Goal: Task Accomplishment & Management: Use online tool/utility

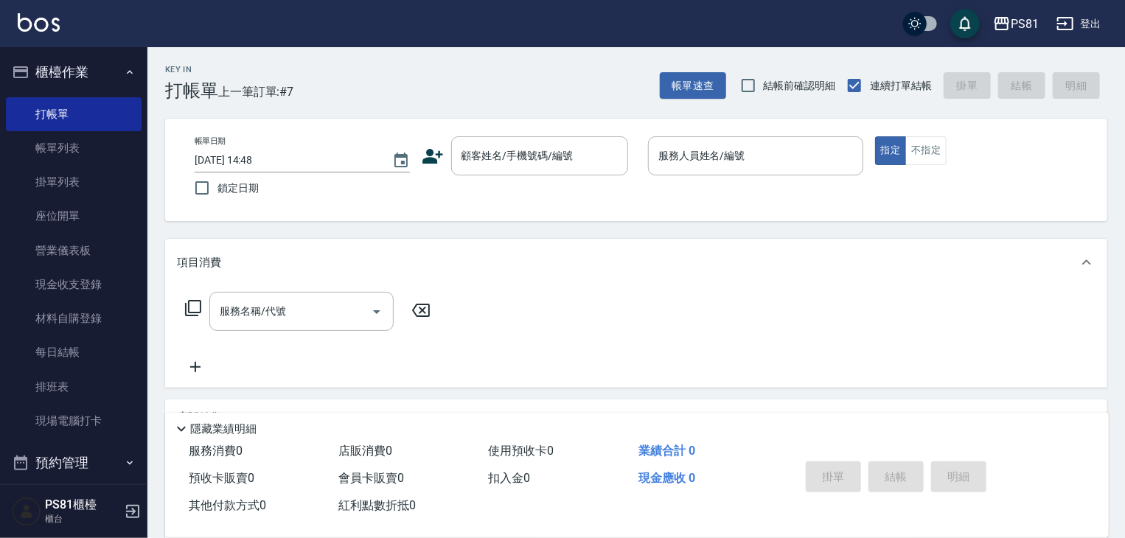
drag, startPoint x: 470, startPoint y: 152, endPoint x: 450, endPoint y: 138, distance: 24.9
click at [470, 151] on input "顧客姓名/手機號碼/編號" at bounding box center [529, 156] width 142 height 26
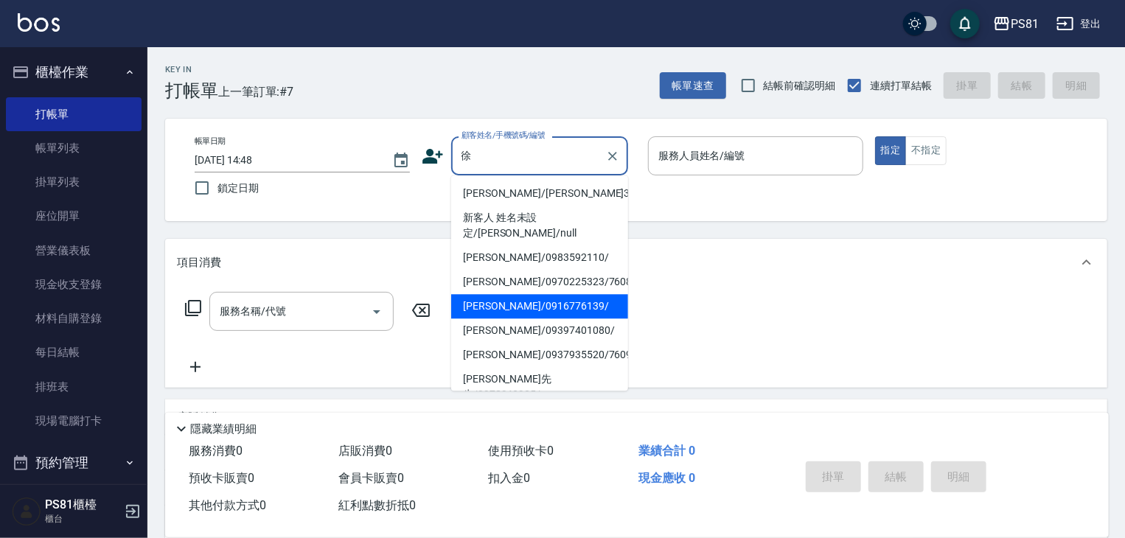
click at [548, 296] on li "[PERSON_NAME]/0916776139/" at bounding box center [539, 306] width 177 height 24
type input "[PERSON_NAME]/0916776139/"
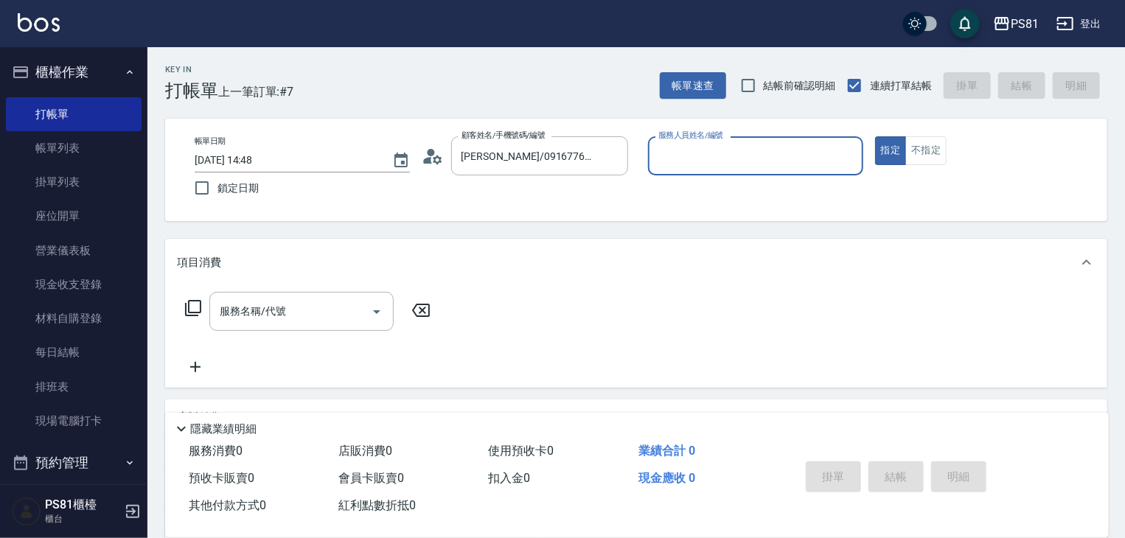
type input "綺綺-7"
click at [307, 304] on input "服務名稱/代號" at bounding box center [290, 312] width 149 height 26
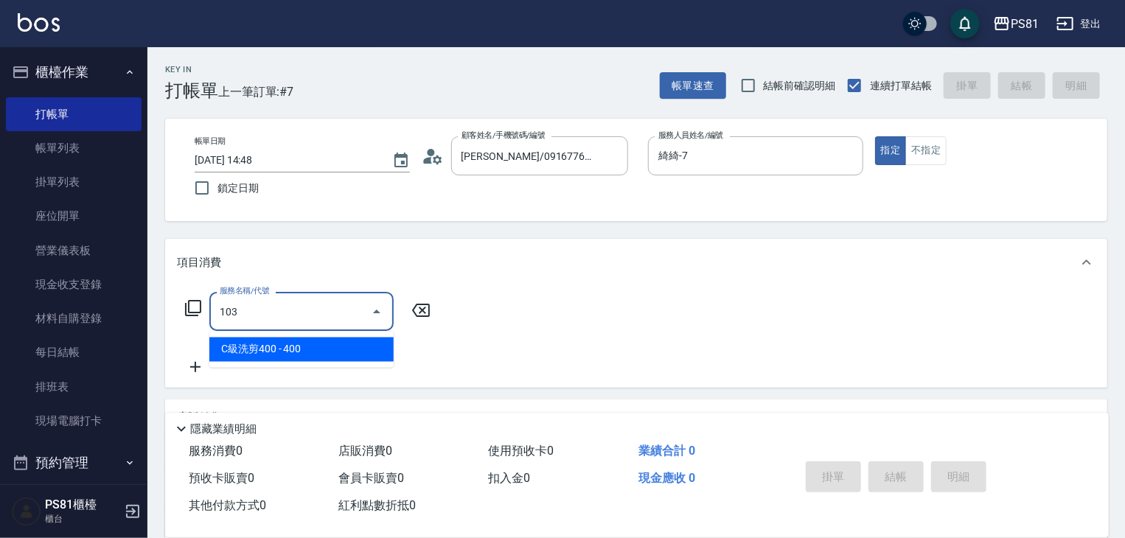
click at [329, 346] on span "C級洗剪400 - 400" at bounding box center [301, 350] width 184 height 24
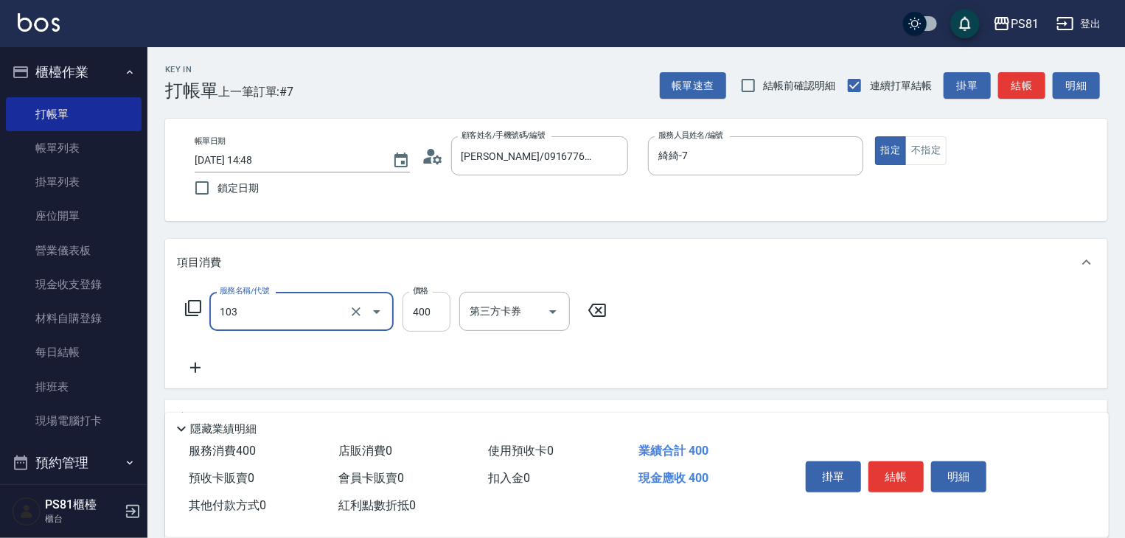
type input "C級洗剪400(103)"
click at [409, 315] on input "400" at bounding box center [426, 312] width 48 height 40
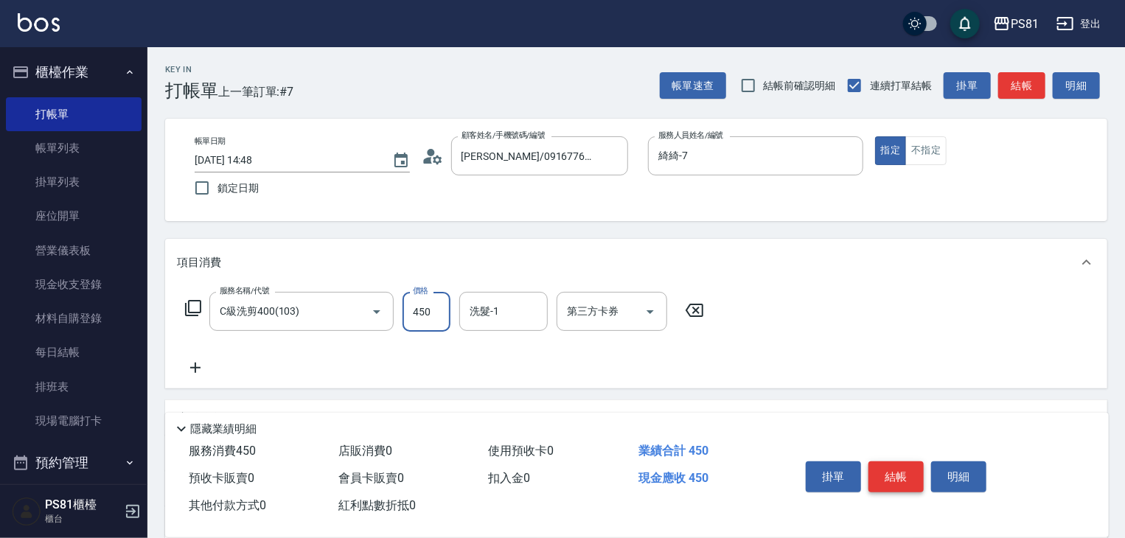
type input "450"
click at [893, 475] on button "結帳" at bounding box center [895, 476] width 55 height 31
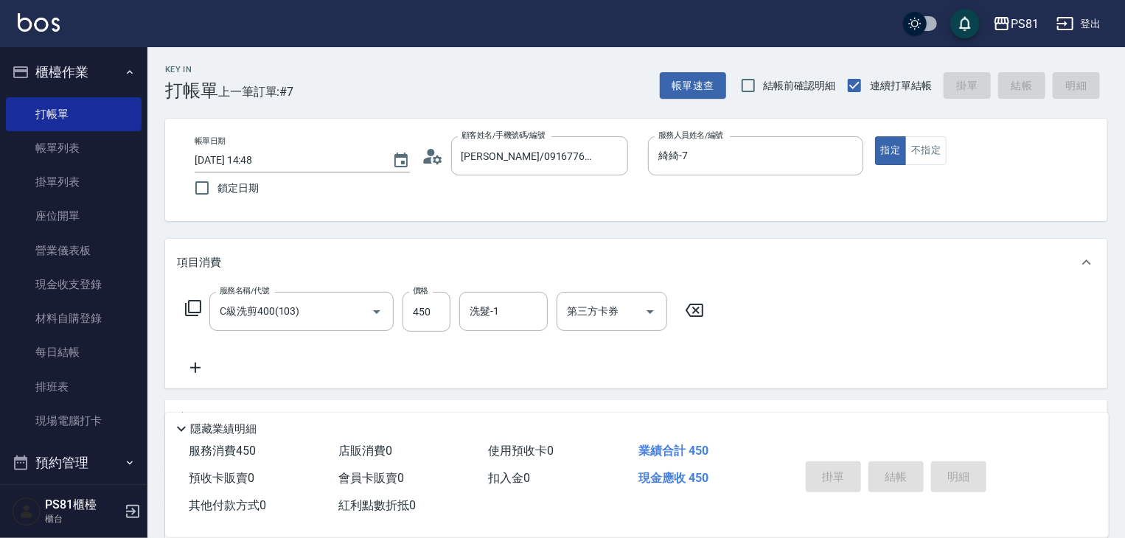
type input "[DATE] 15:35"
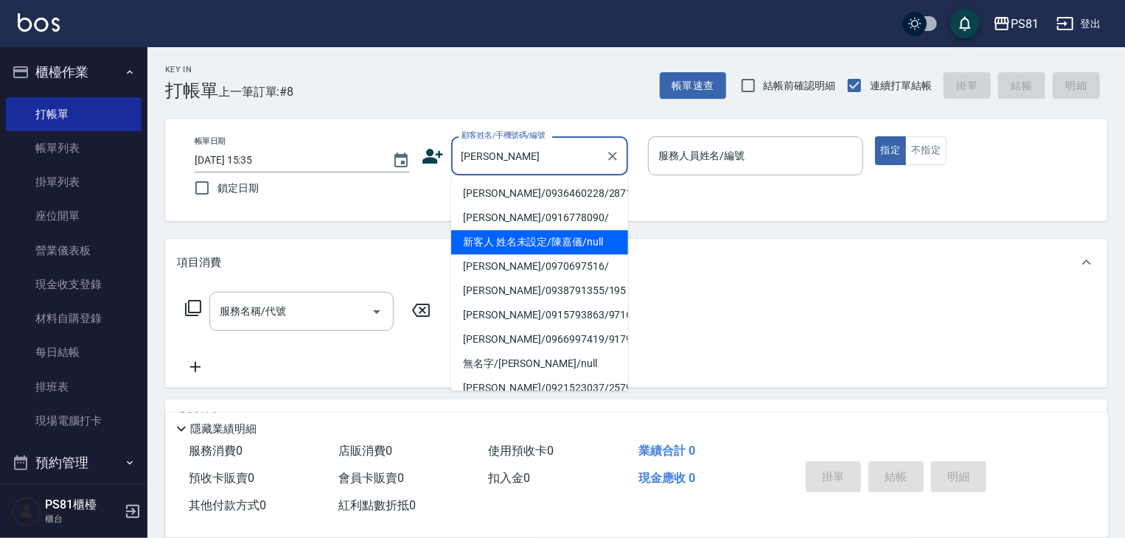
click at [584, 242] on li "新客人 姓名未設定/陳嘉儀/null" at bounding box center [539, 242] width 177 height 24
type input "新客人 姓名未設定/陳嘉儀/null"
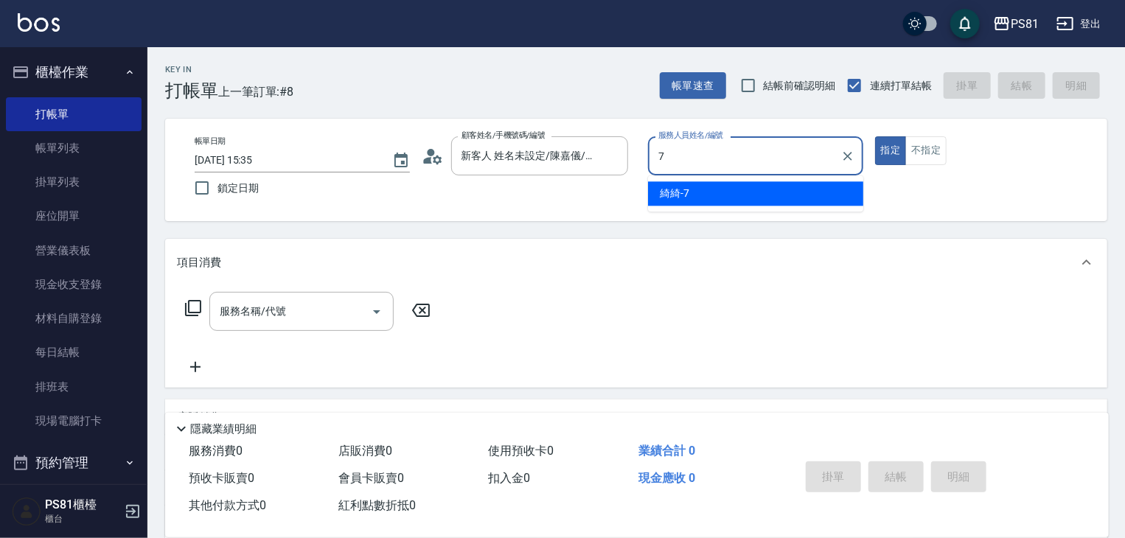
drag, startPoint x: 679, startPoint y: 192, endPoint x: 654, endPoint y: 200, distance: 26.3
click at [676, 194] on span "綺綺 -7" at bounding box center [674, 193] width 29 height 15
type input "綺綺-7"
click at [290, 315] on input "服務名稱/代號" at bounding box center [290, 312] width 149 height 26
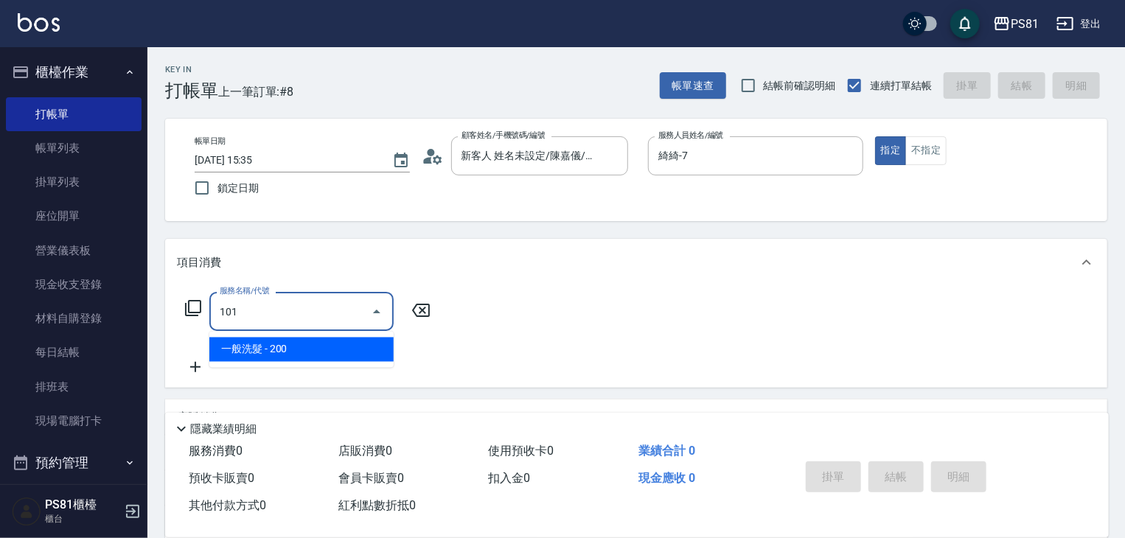
drag, startPoint x: 304, startPoint y: 349, endPoint x: 752, endPoint y: 393, distance: 449.6
click at [305, 349] on span "一般洗髮 - 200" at bounding box center [301, 350] width 184 height 24
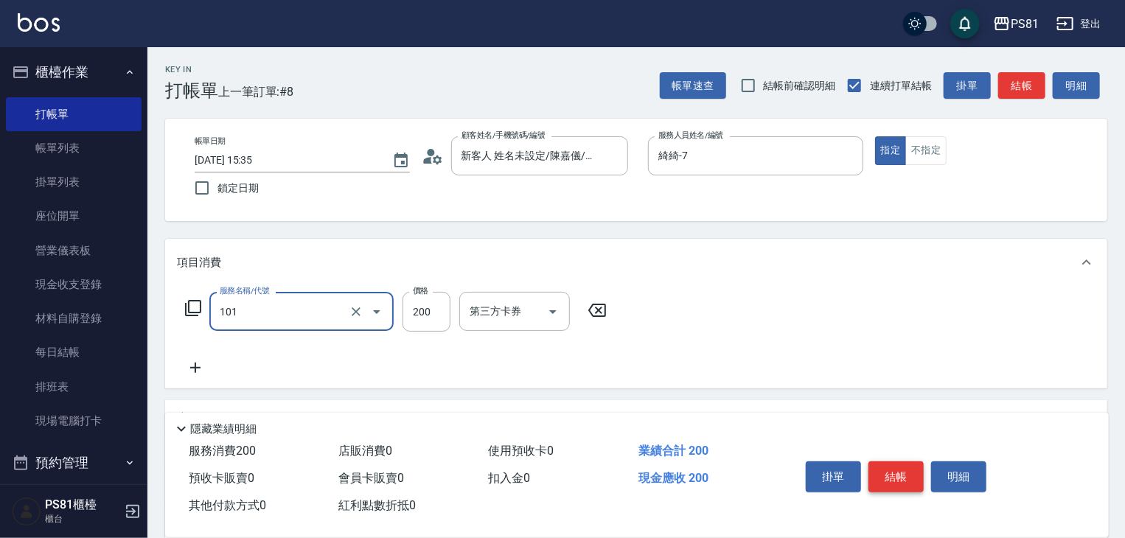
type input "一般洗髮(101)"
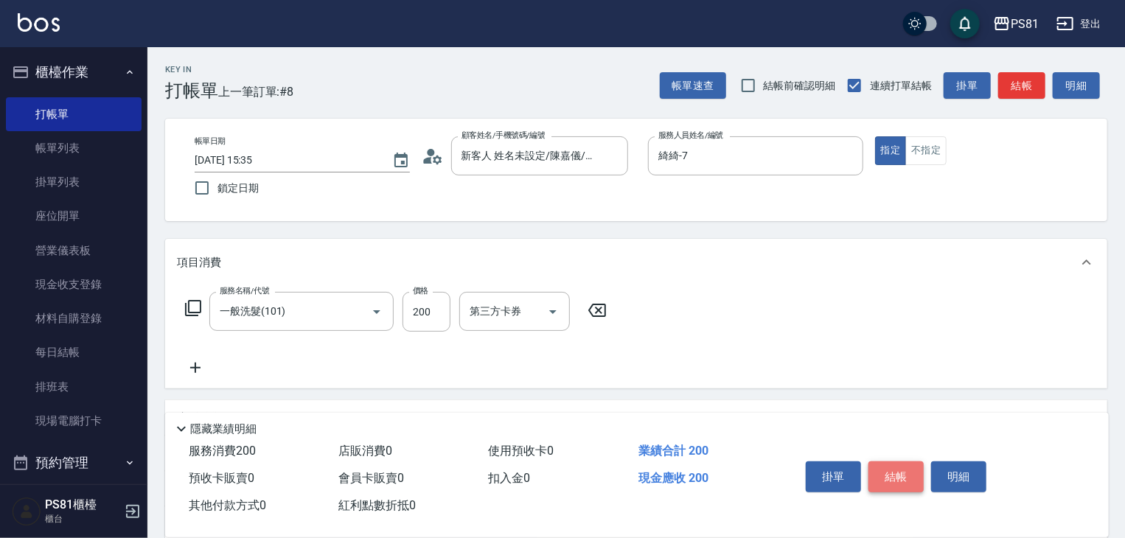
click at [908, 475] on button "結帳" at bounding box center [895, 476] width 55 height 31
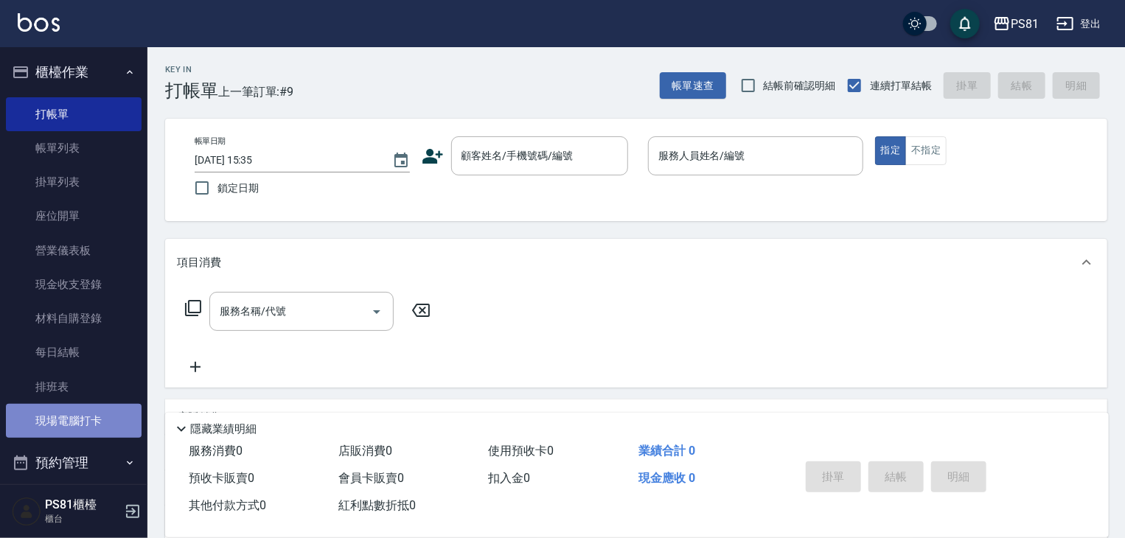
click at [85, 411] on link "現場電腦打卡" at bounding box center [74, 421] width 136 height 34
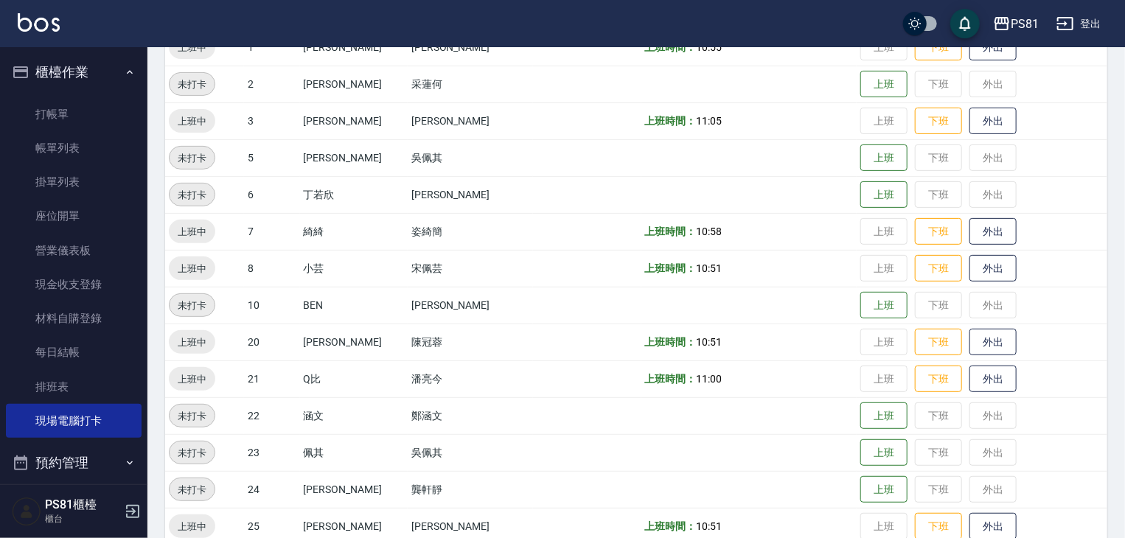
scroll to position [221, 0]
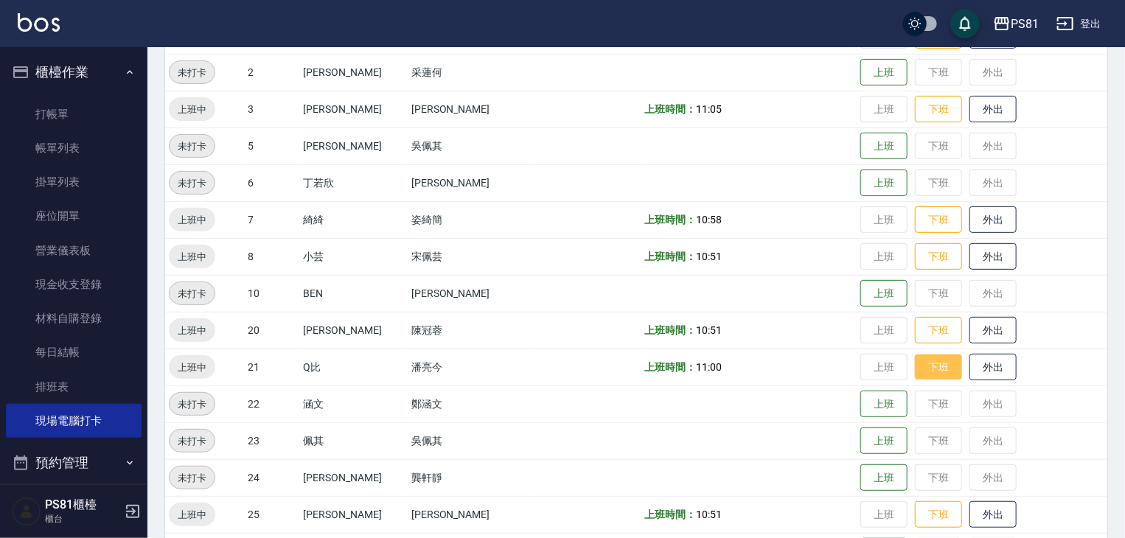
click at [921, 369] on button "下班" at bounding box center [938, 368] width 47 height 26
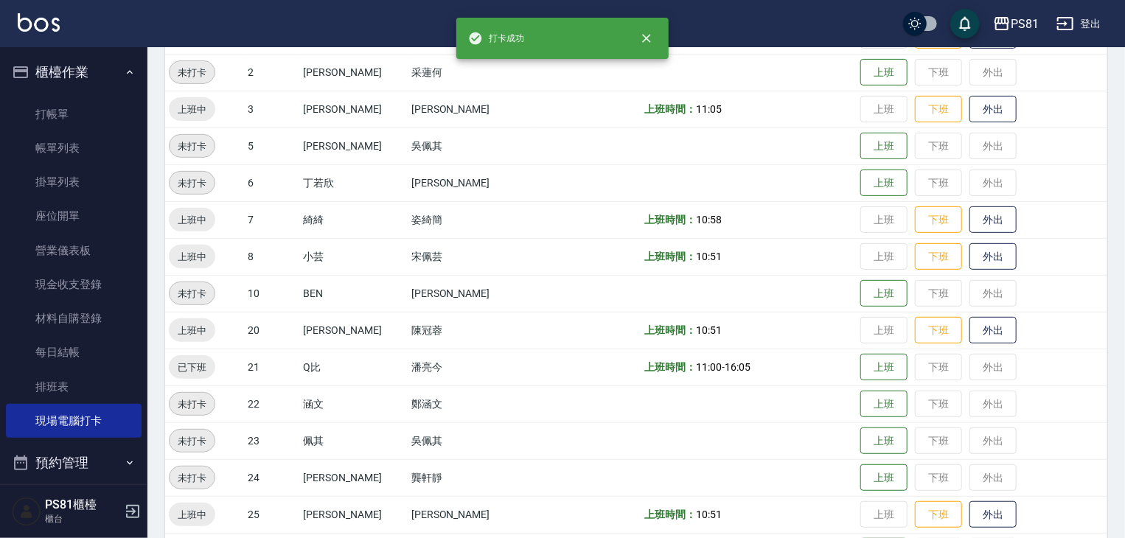
click at [972, 369] on td "上班 下班 外出" at bounding box center [981, 367] width 251 height 37
